Goal: Information Seeking & Learning: Learn about a topic

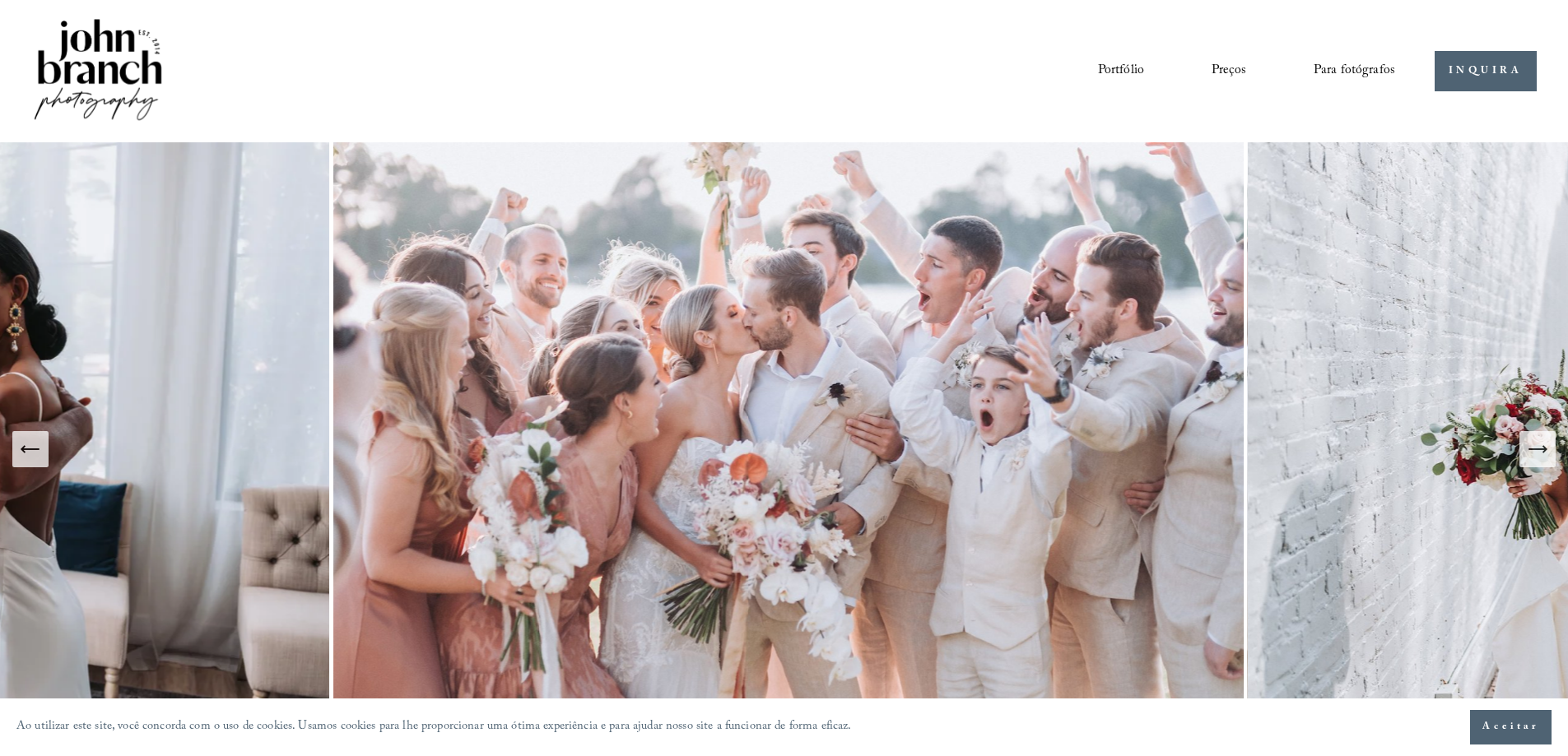
click at [834, 122] on div "Portfólio Preços Para fotógrafos Presets Education Courses" at bounding box center [712, 71] width 1363 height 111
click at [1227, 71] on font "Preços" at bounding box center [1228, 71] width 34 height 22
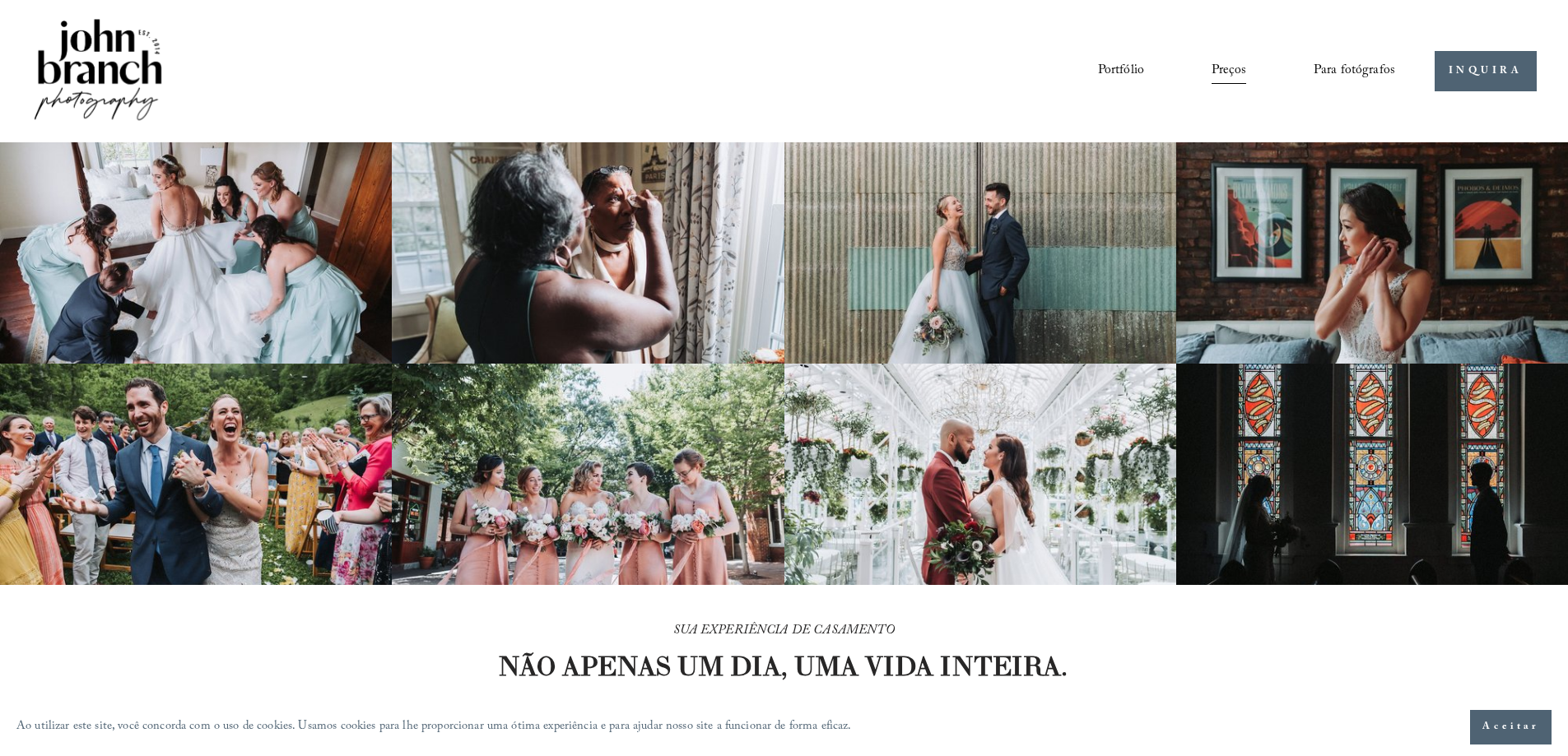
click at [1125, 71] on font "Portfólio" at bounding box center [1121, 71] width 46 height 22
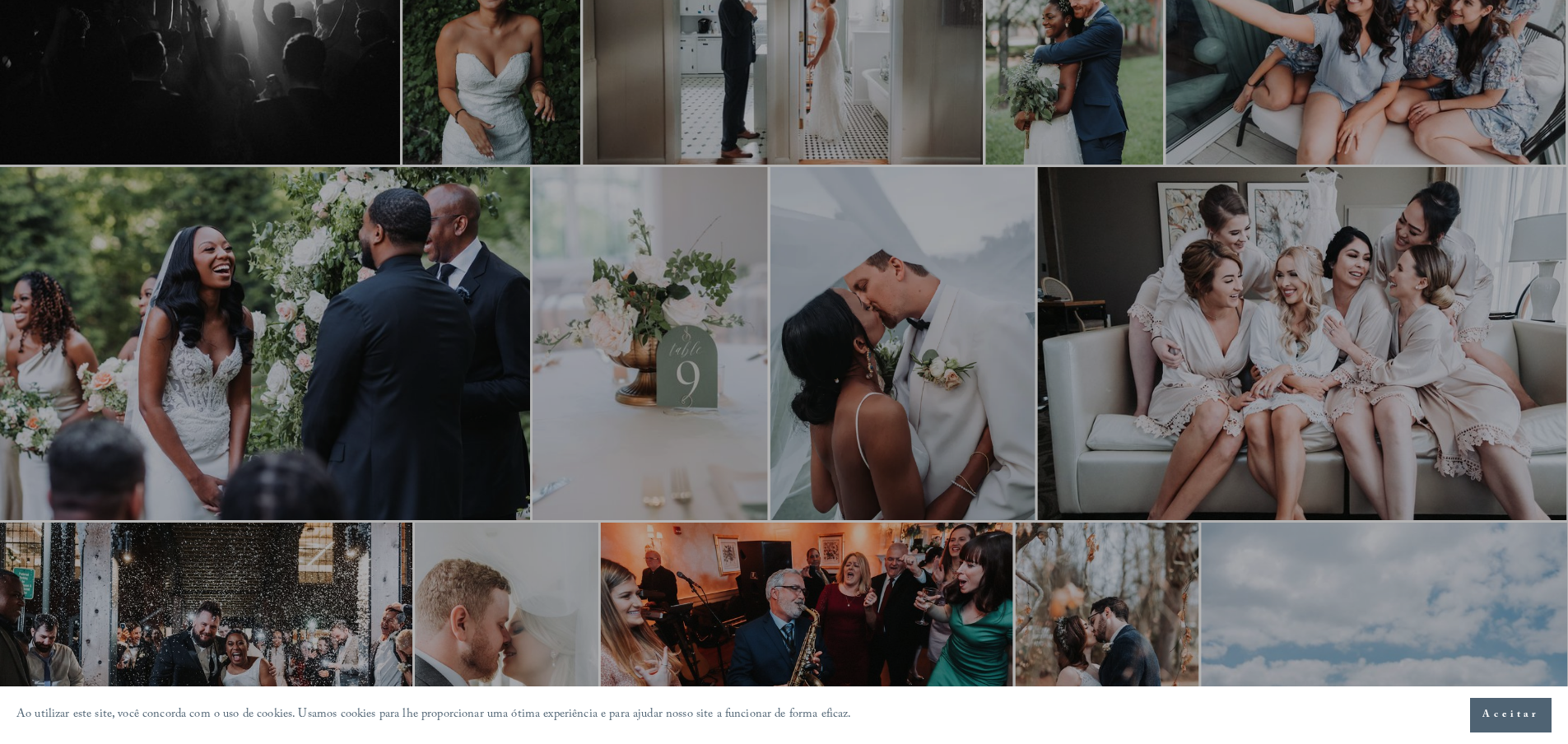
scroll to position [824, 0]
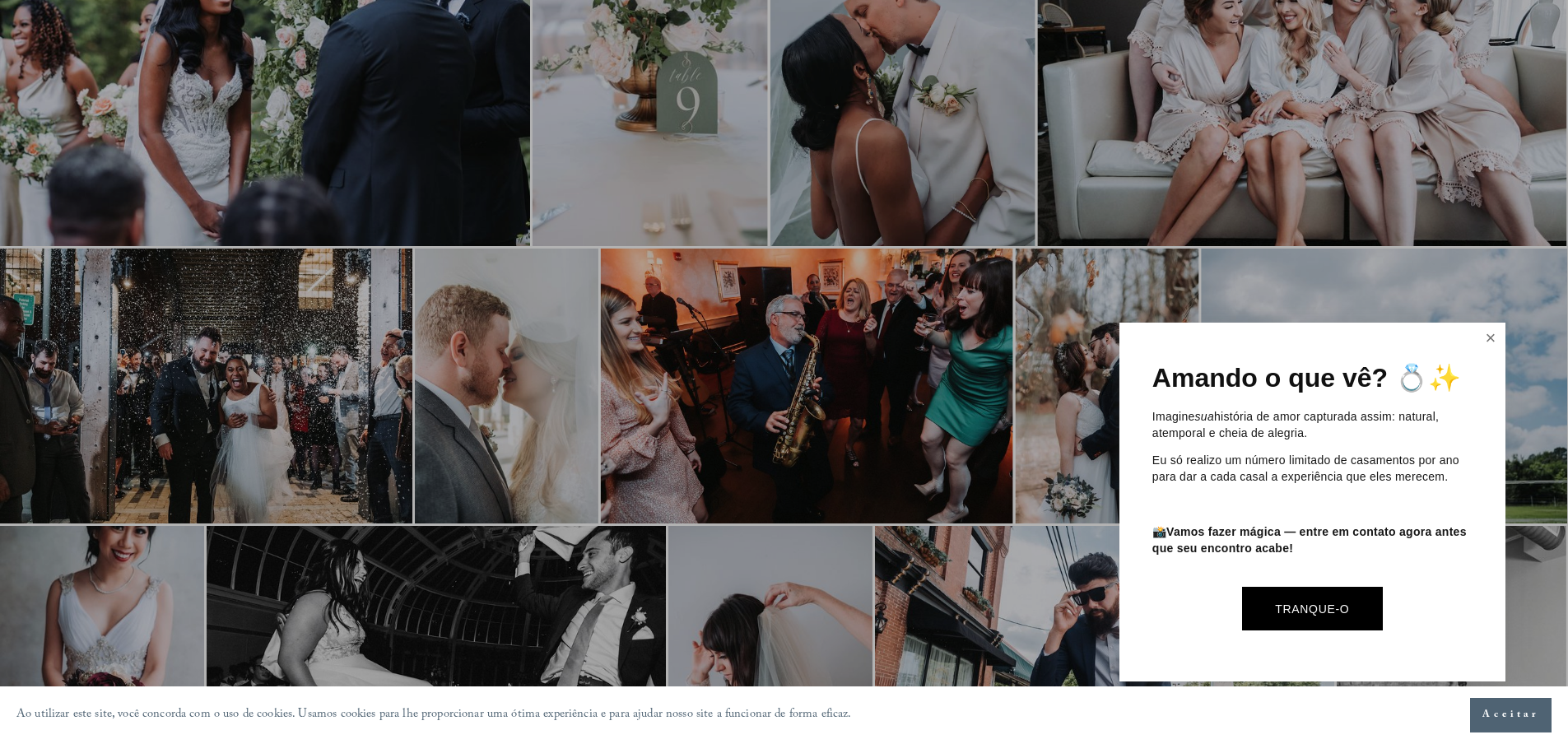
click at [1492, 339] on link "Fechar" at bounding box center [1490, 338] width 24 height 26
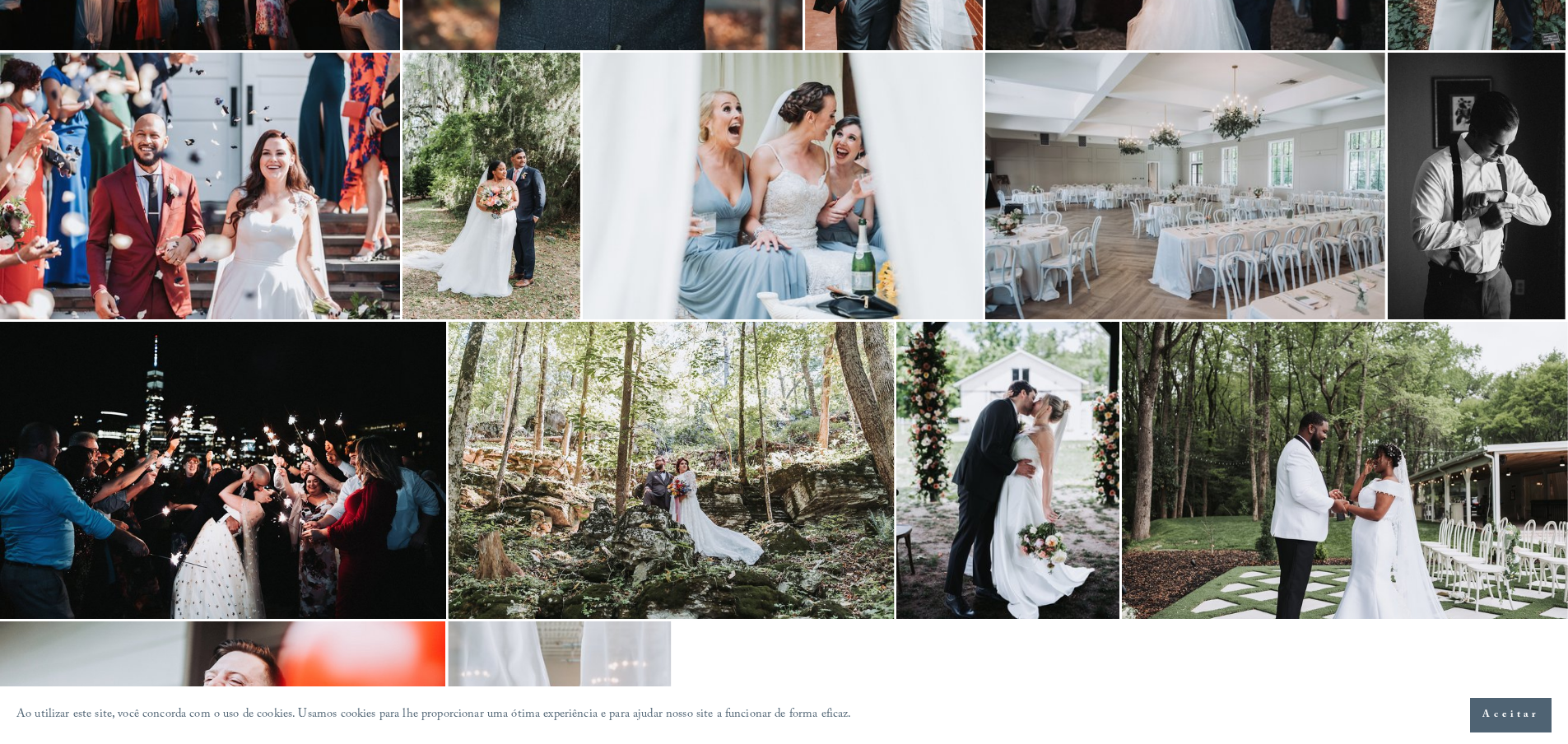
scroll to position [2196, 0]
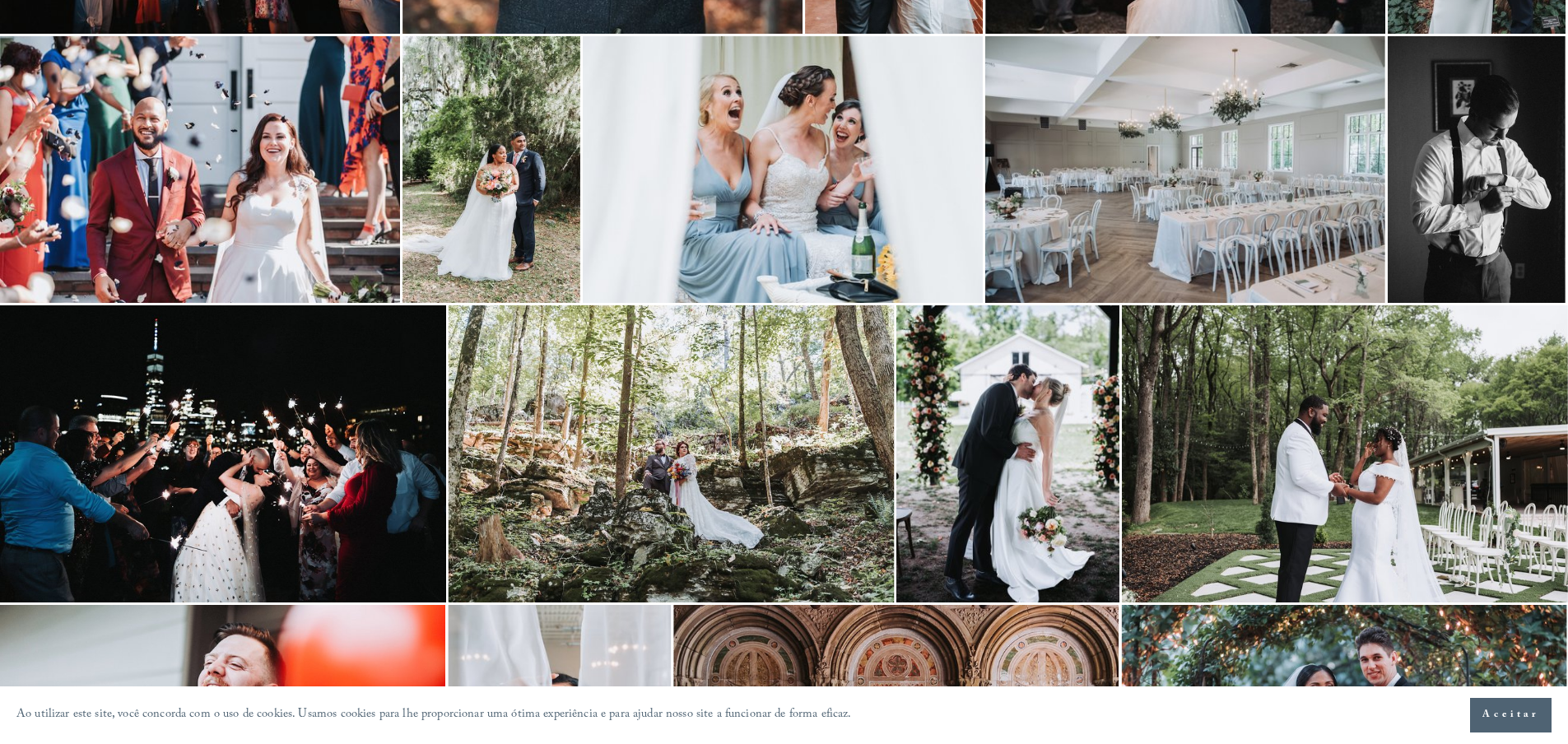
click at [1013, 464] on img at bounding box center [1008, 453] width 223 height 297
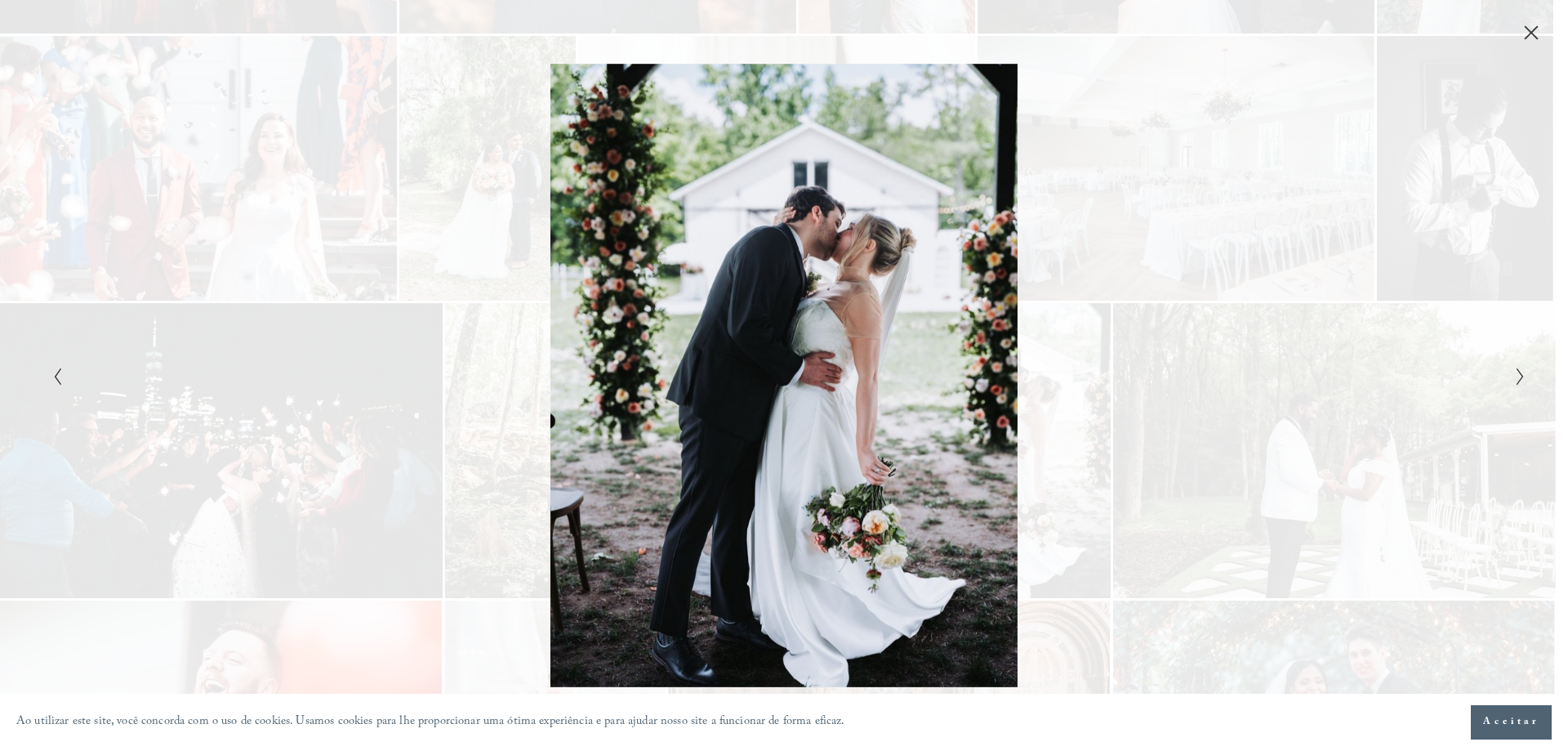
click at [1518, 376] on icon "Próximo slide" at bounding box center [1521, 376] width 11 height 19
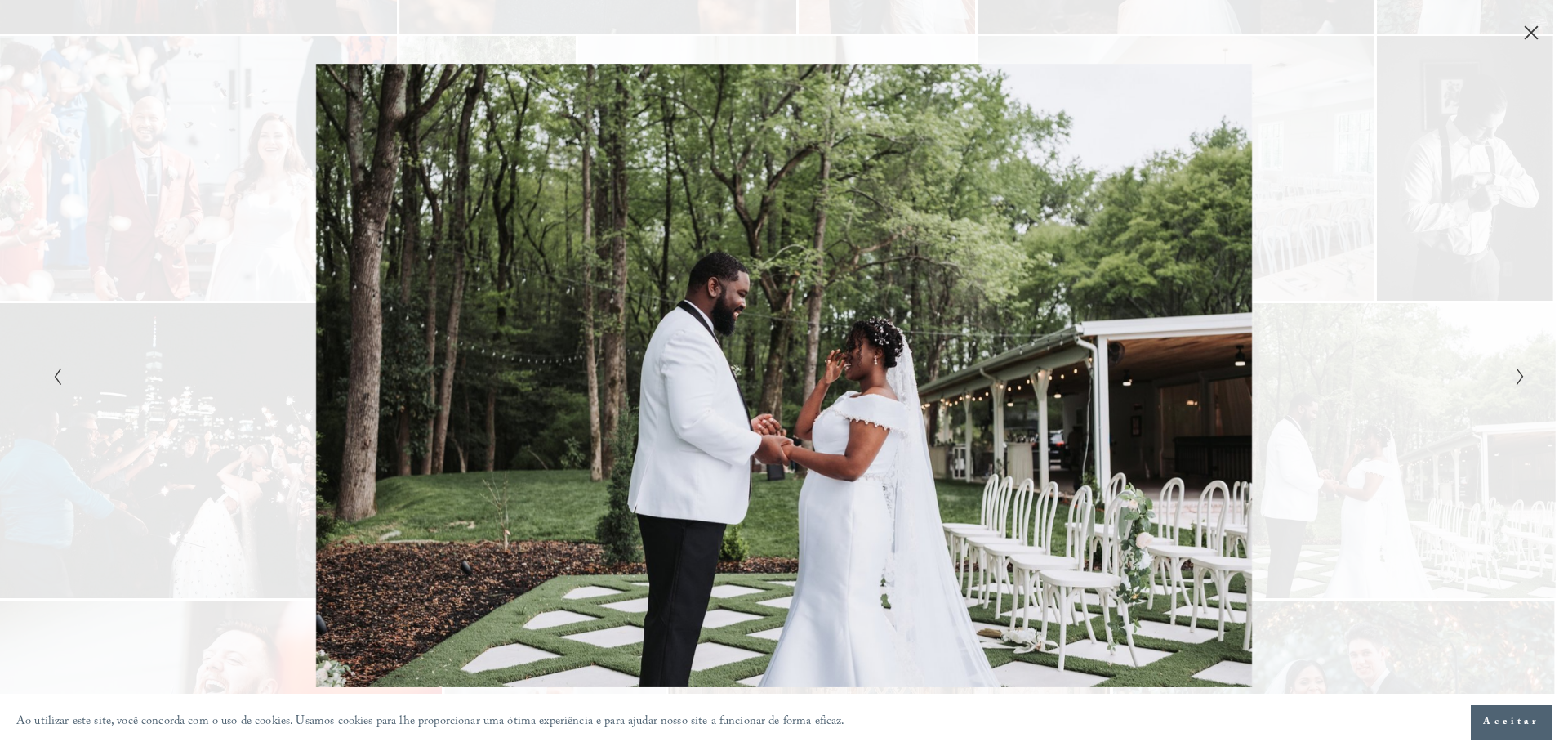
click at [1523, 376] on polyline "Próximo slide" at bounding box center [1521, 376] width 6 height 16
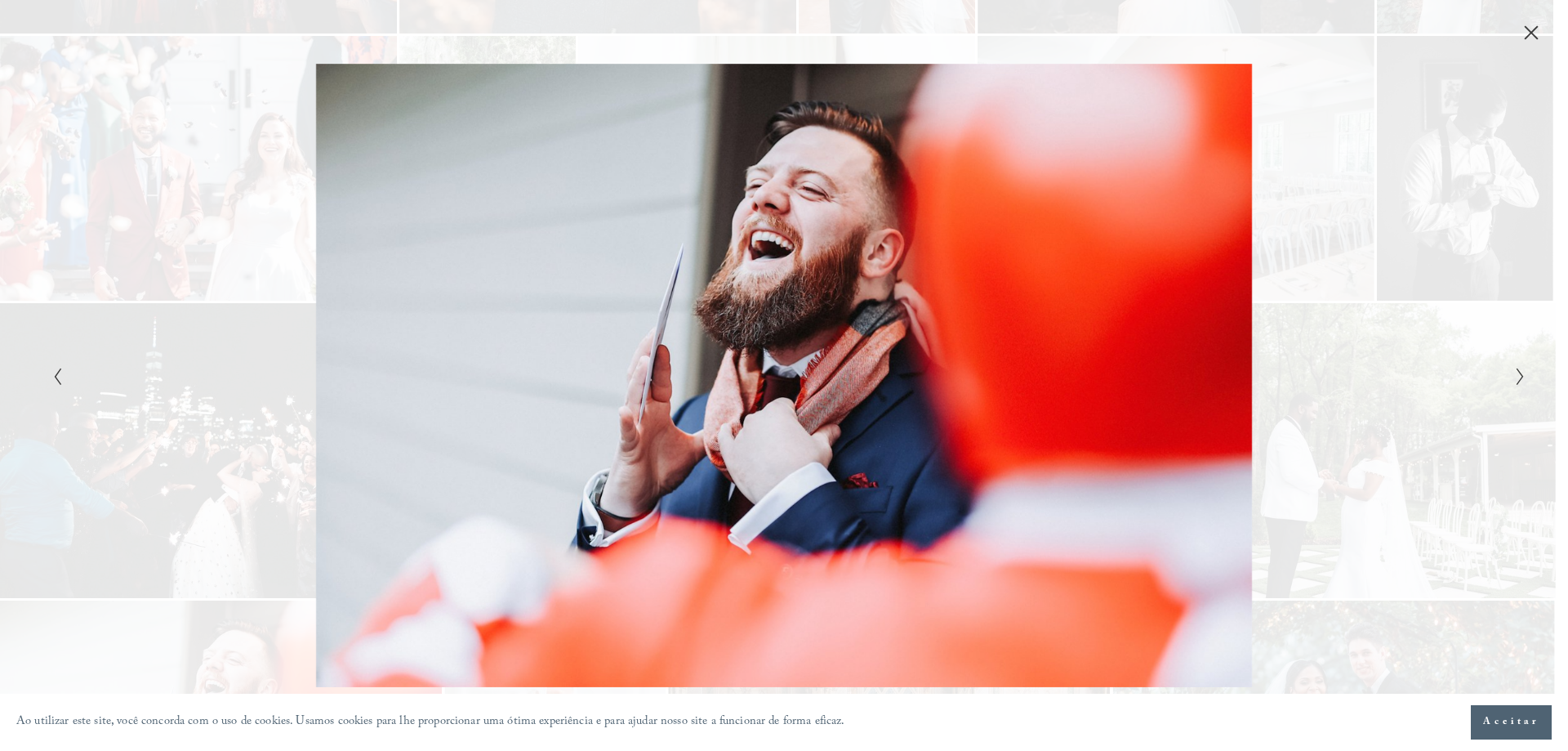
click at [1524, 376] on icon "Próximo slide" at bounding box center [1521, 376] width 11 height 19
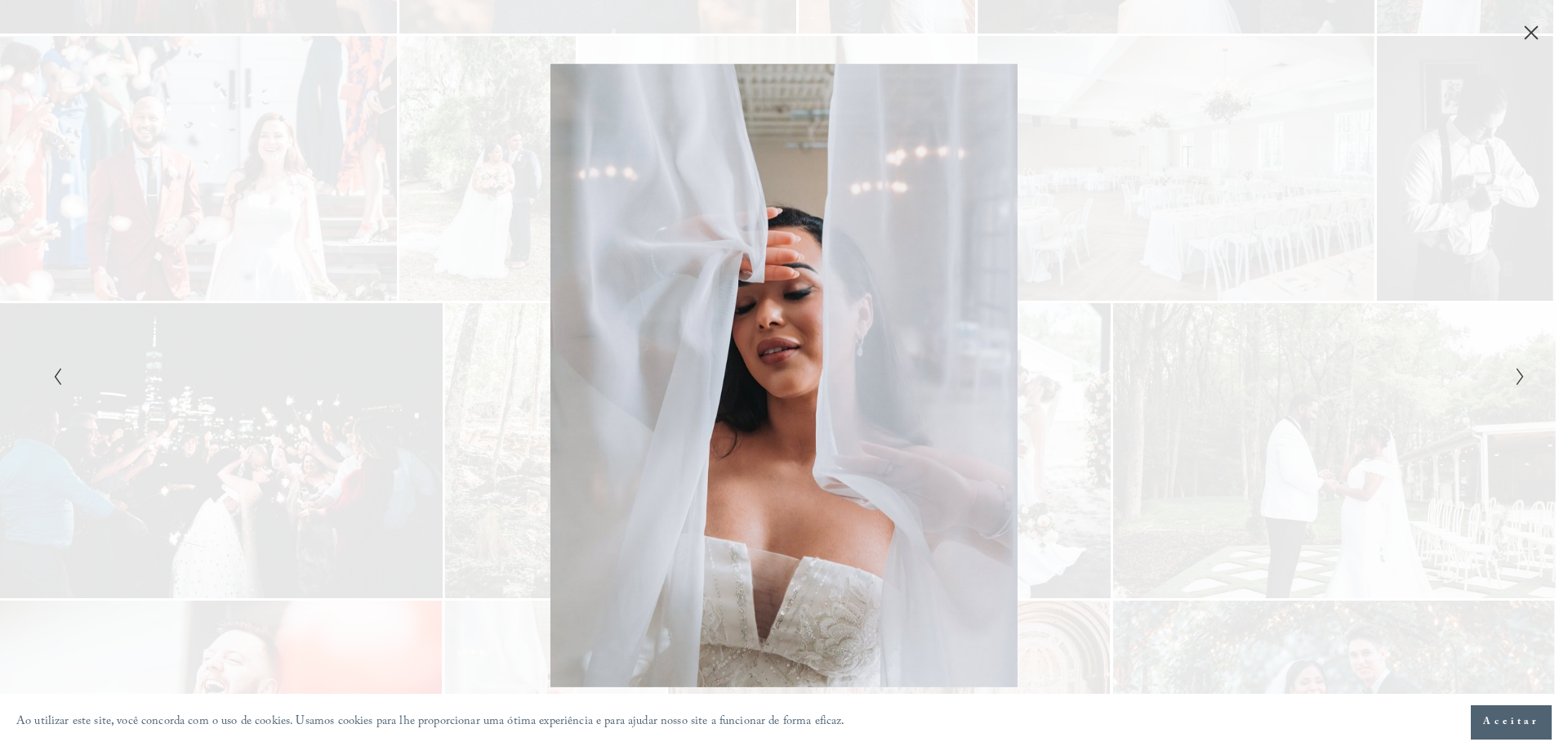
click at [1524, 38] on icon "Fechar" at bounding box center [1531, 32] width 16 height 16
